Goal: Find specific page/section: Find specific page/section

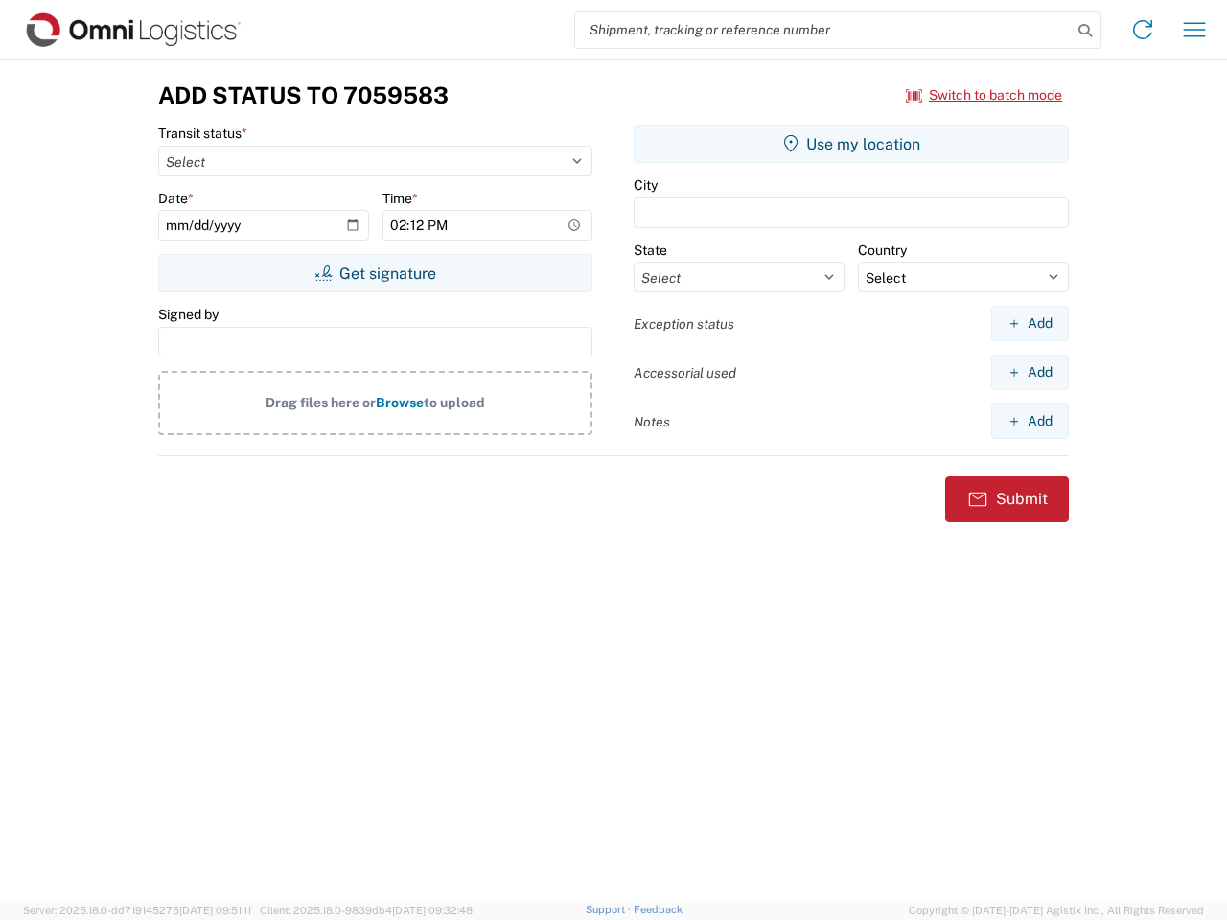
click at [824, 30] on input "search" at bounding box center [823, 30] width 497 height 36
click at [1085, 31] on icon at bounding box center [1085, 30] width 27 height 27
click at [1143, 30] on icon at bounding box center [1143, 29] width 31 height 31
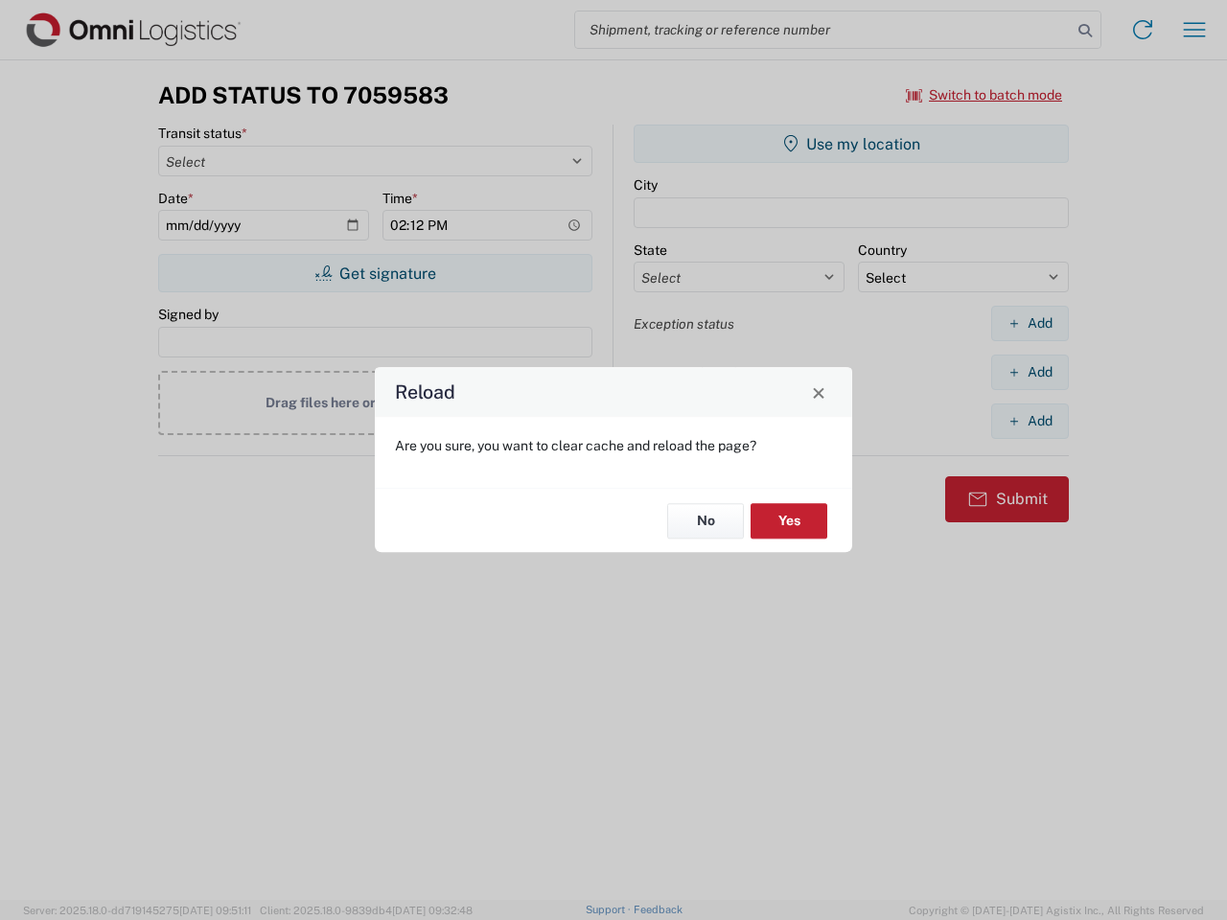
click at [1195, 30] on div "Reload Are you sure, you want to clear cache and reload the page? No Yes" at bounding box center [613, 460] width 1227 height 920
click at [985, 95] on div "Reload Are you sure, you want to clear cache and reload the page? No Yes" at bounding box center [613, 460] width 1227 height 920
click at [375, 273] on div "Reload Are you sure, you want to clear cache and reload the page? No Yes" at bounding box center [613, 460] width 1227 height 920
click at [851, 144] on div "Reload Are you sure, you want to clear cache and reload the page? No Yes" at bounding box center [613, 460] width 1227 height 920
click at [1030, 323] on div "Reload Are you sure, you want to clear cache and reload the page? No Yes" at bounding box center [613, 460] width 1227 height 920
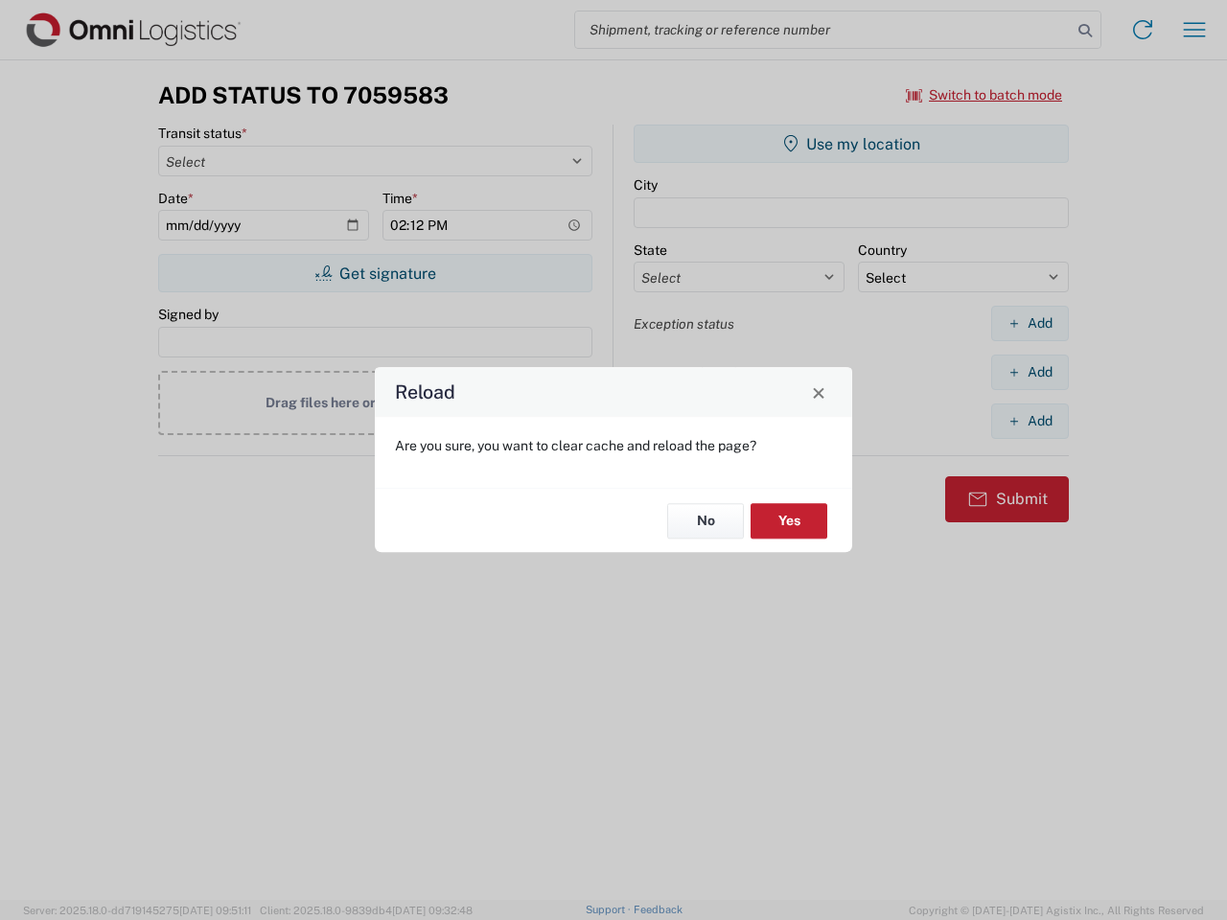
click at [1030, 372] on div "Reload Are you sure, you want to clear cache and reload the page? No Yes" at bounding box center [613, 460] width 1227 height 920
click at [1030, 421] on div "Reload Are you sure, you want to clear cache and reload the page? No Yes" at bounding box center [613, 460] width 1227 height 920
